Goal: Use online tool/utility: Use online tool/utility

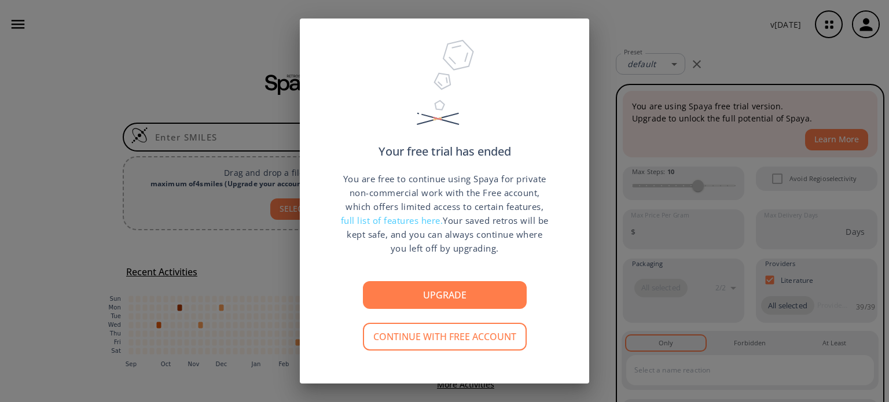
click at [496, 337] on button "Continue with free account" at bounding box center [445, 337] width 164 height 28
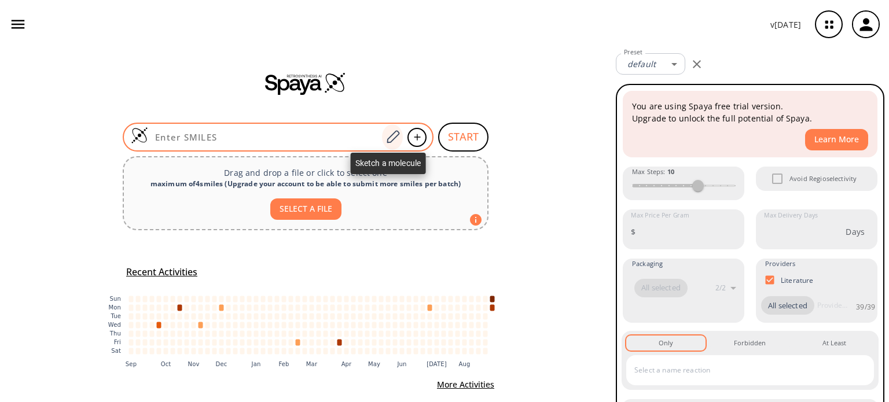
click at [390, 141] on icon at bounding box center [393, 137] width 16 height 15
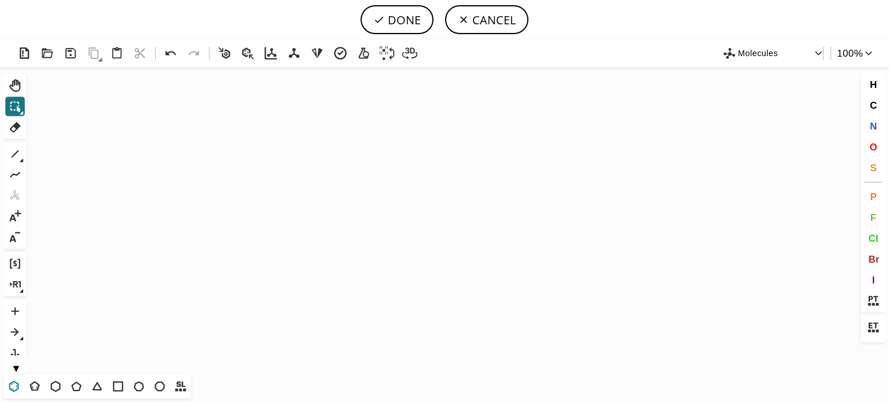
click at [12, 380] on icon at bounding box center [13, 386] width 15 height 15
click at [331, 195] on icon "Created with [PERSON_NAME] 2.3.0" at bounding box center [444, 220] width 826 height 307
click at [72, 385] on icon at bounding box center [76, 387] width 10 height 10
click at [14, 157] on icon at bounding box center [15, 153] width 15 height 15
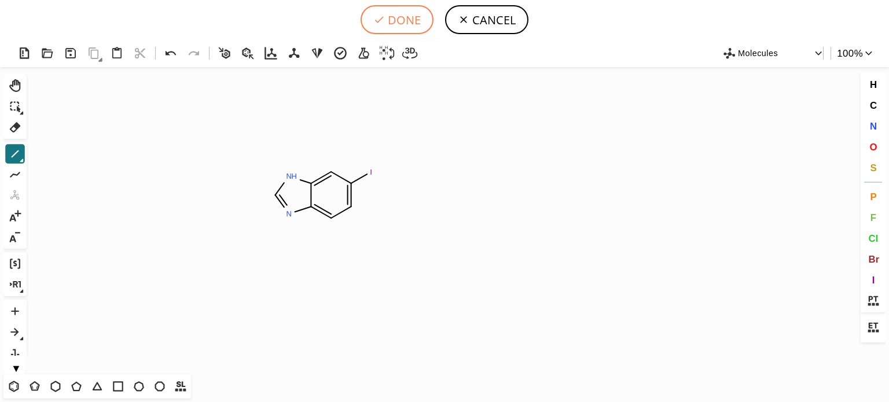
click at [398, 20] on button "DONE" at bounding box center [396, 19] width 73 height 29
type input "C12NC=NC1=CC=C(I)C=2"
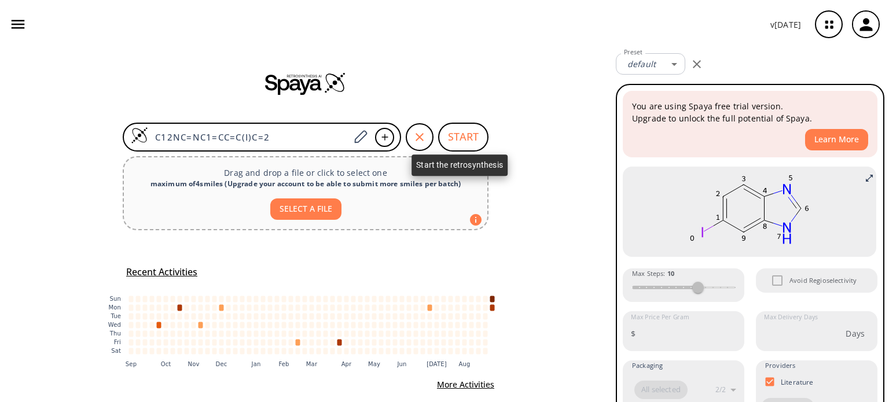
click at [454, 138] on button "START" at bounding box center [463, 137] width 50 height 29
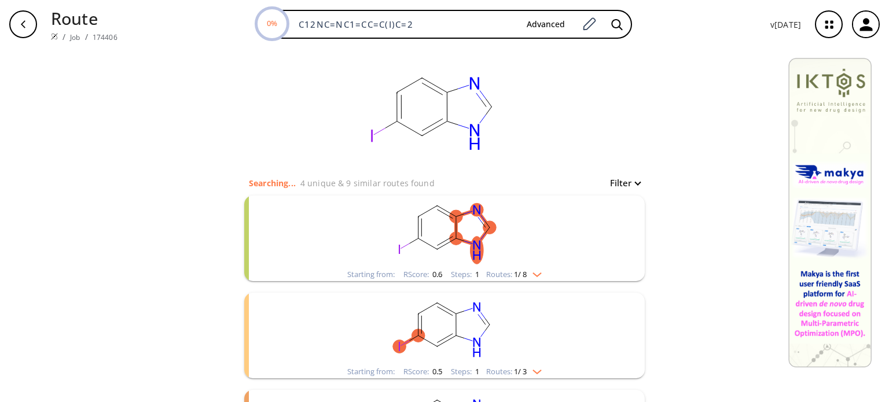
click at [517, 267] on rect "clusters" at bounding box center [444, 232] width 301 height 72
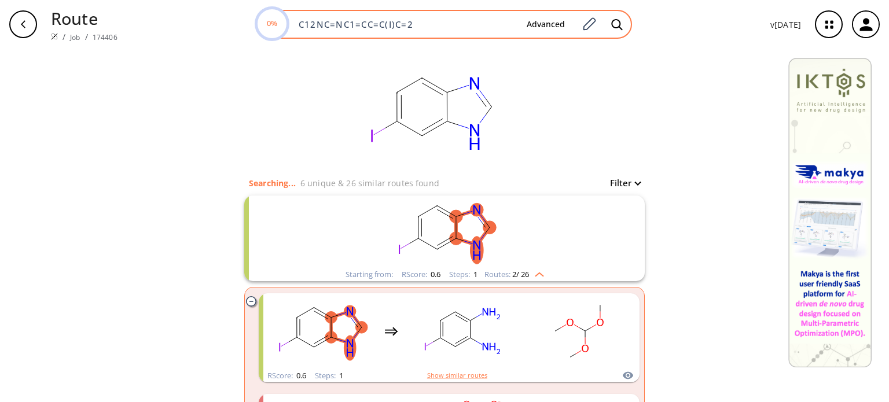
drag, startPoint x: 416, startPoint y: 27, endPoint x: 299, endPoint y: 34, distance: 117.1
click at [299, 34] on div "0% C12NC=NC1=CC=C(I)C=2 Advanced" at bounding box center [444, 24] width 376 height 29
click at [590, 22] on icon at bounding box center [589, 23] width 13 height 13
